Goal: Check status: Check status

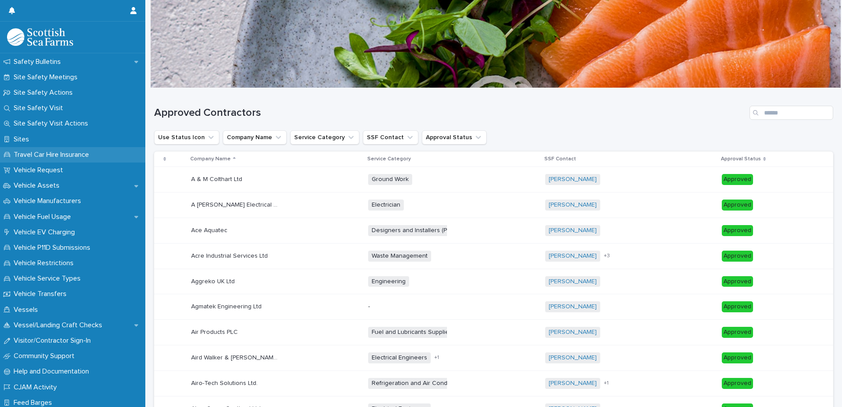
scroll to position [662, 0]
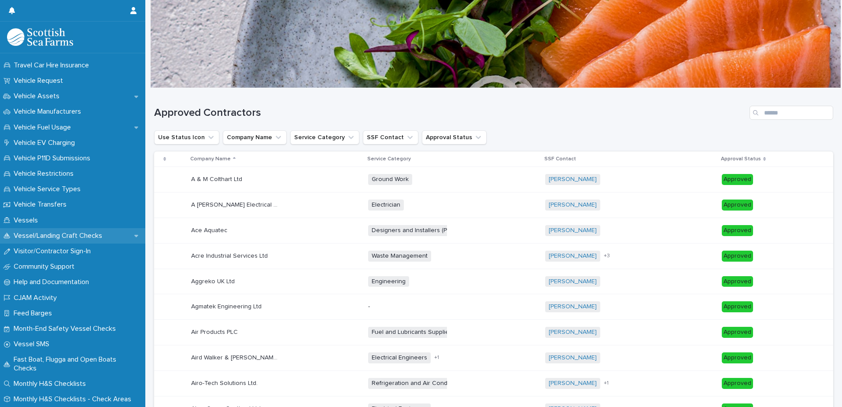
click at [97, 236] on p "Vessel/Landing Craft Checks" at bounding box center [59, 236] width 99 height 8
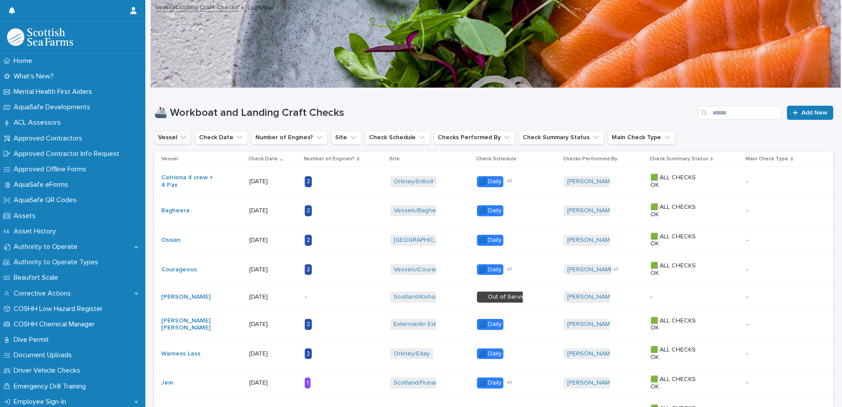
click at [179, 141] on icon "Vessel" at bounding box center [183, 137] width 9 height 9
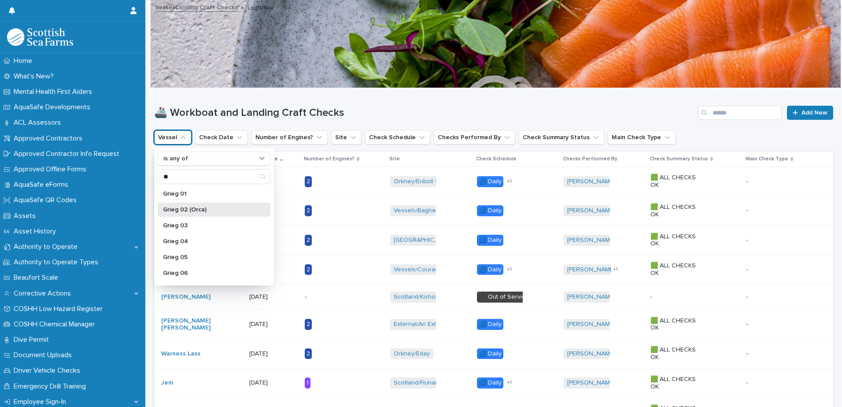
click at [186, 208] on p "Grieg 02 (Orca)" at bounding box center [209, 210] width 93 height 6
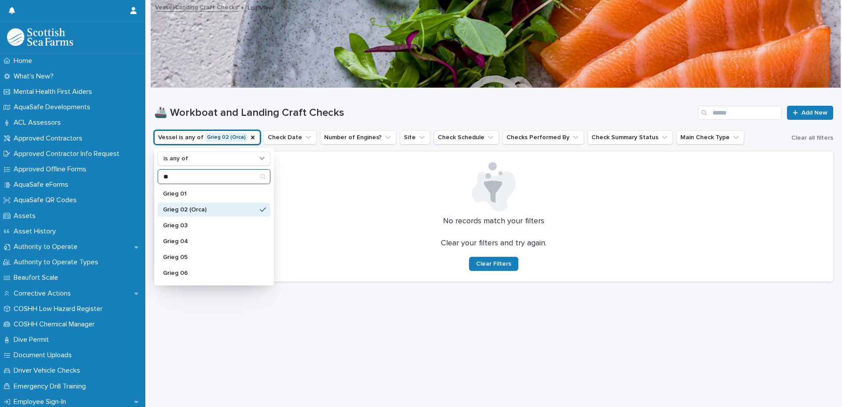
drag, startPoint x: 182, startPoint y: 174, endPoint x: 156, endPoint y: 177, distance: 25.7
click at [156, 177] on div "is any of ** Grieg 01 Grieg 02 (Orca) Grieg 03 Grieg 04 Grieg 05 Grieg 06 Gruna…" at bounding box center [214, 216] width 120 height 137
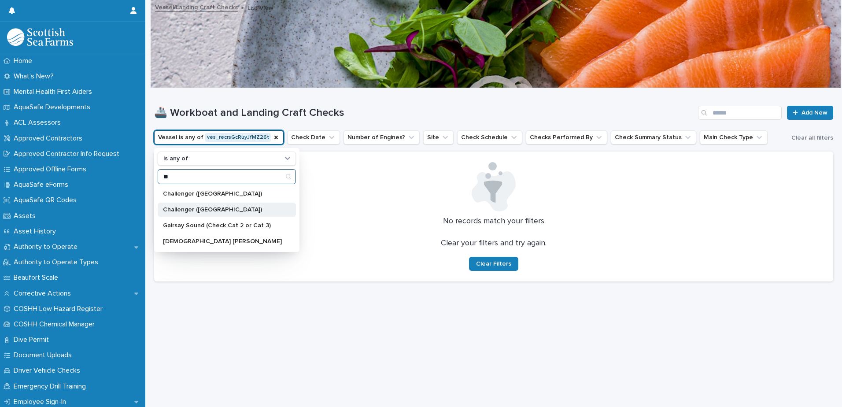
type input "**"
click at [200, 212] on p "Challenger ([GEOGRAPHIC_DATA])" at bounding box center [222, 210] width 119 height 6
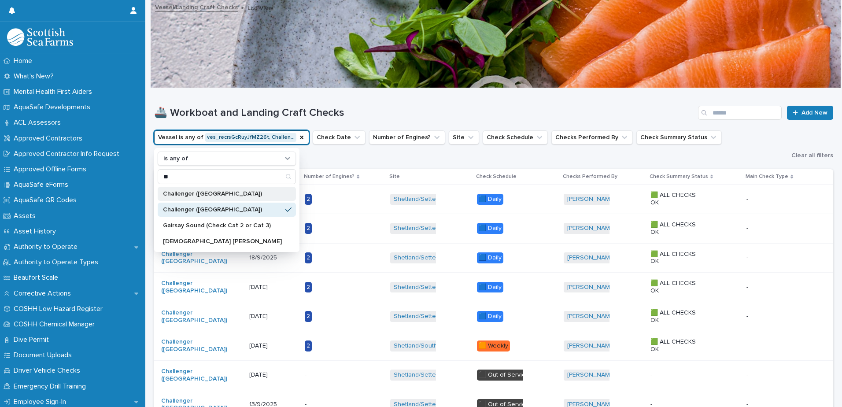
click at [257, 194] on p "Challenger ([GEOGRAPHIC_DATA])" at bounding box center [222, 194] width 119 height 6
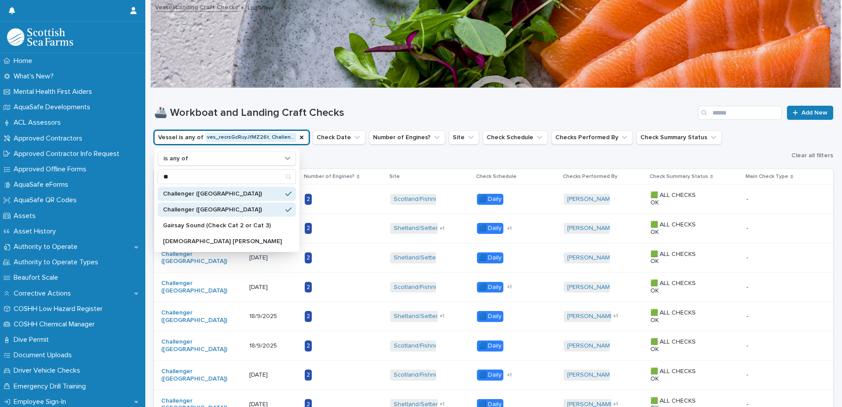
click at [397, 172] on div "Site" at bounding box center [430, 177] width 82 height 10
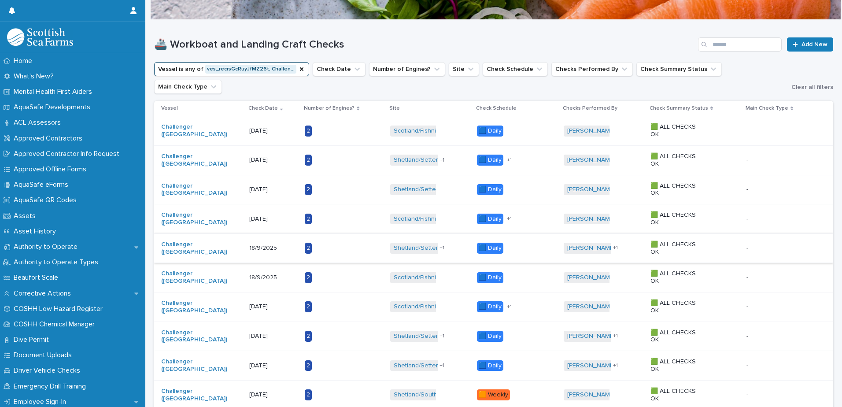
scroll to position [88, 0]
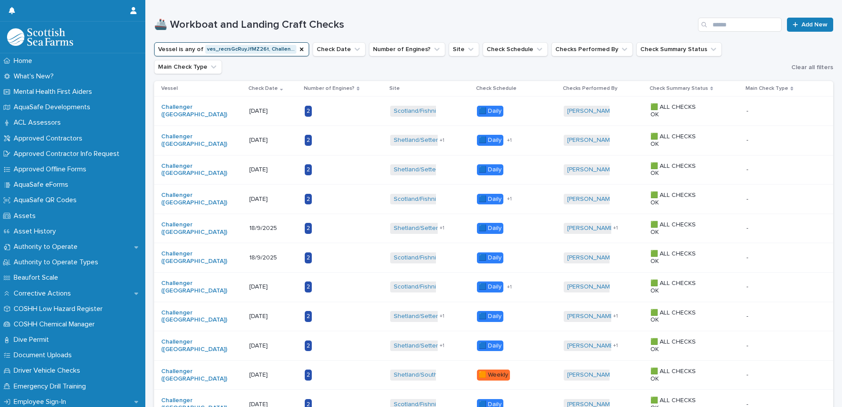
click at [538, 131] on div "🟦 Daily 🟧 Weekly + 1" at bounding box center [517, 140] width 80 height 18
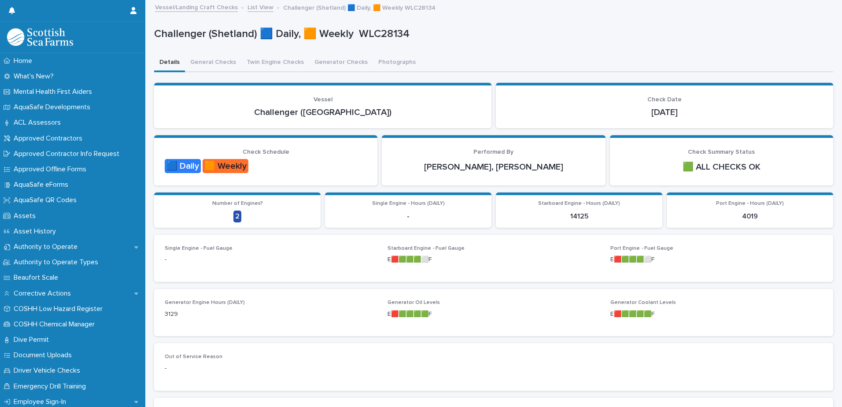
click at [204, 10] on link "Vessel/Landing Craft Checks" at bounding box center [196, 7] width 83 height 10
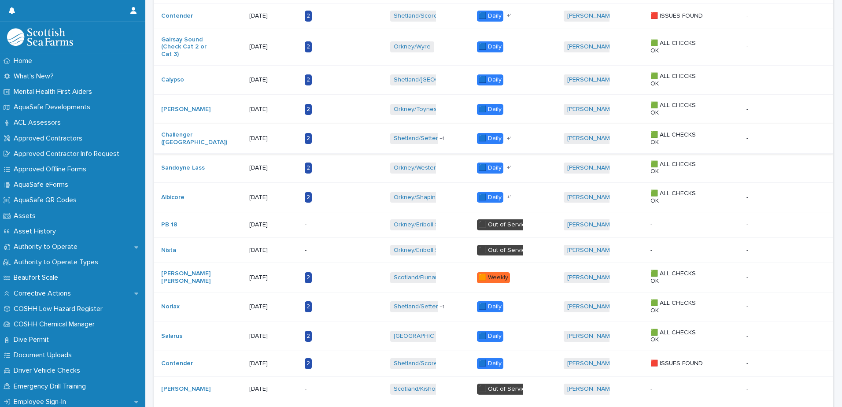
scroll to position [529, 0]
